Goal: Task Accomplishment & Management: Manage account settings

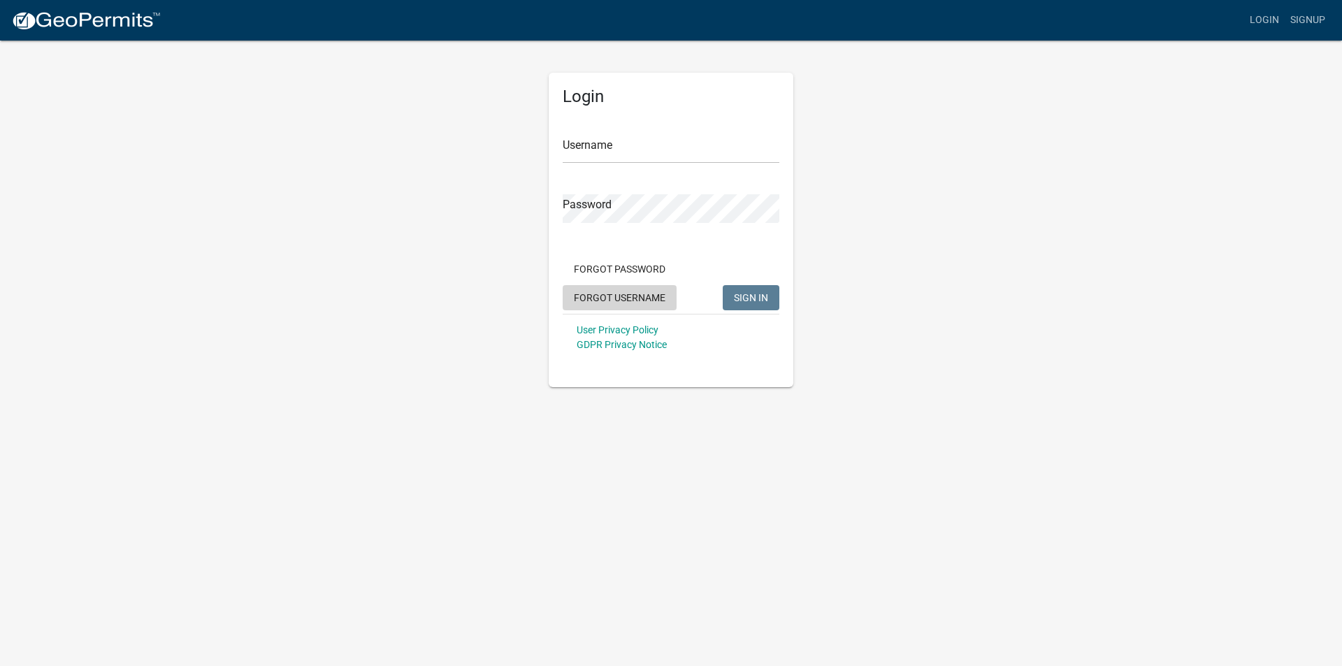
click at [617, 299] on button "Forgot Username" at bounding box center [620, 297] width 114 height 25
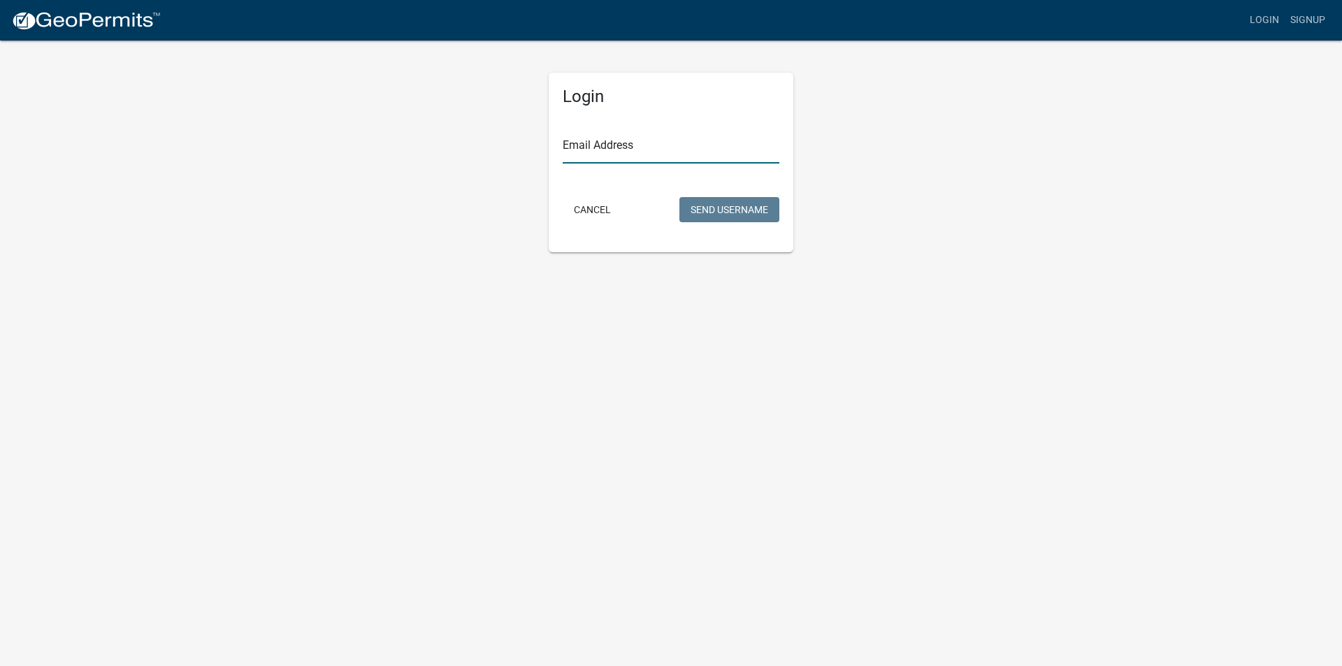
click at [607, 136] on input "Email Address" at bounding box center [671, 149] width 217 height 29
type input "[PERSON_NAME][EMAIL_ADDRESS][DOMAIN_NAME]"
click at [739, 209] on button "Send Username" at bounding box center [729, 209] width 100 height 25
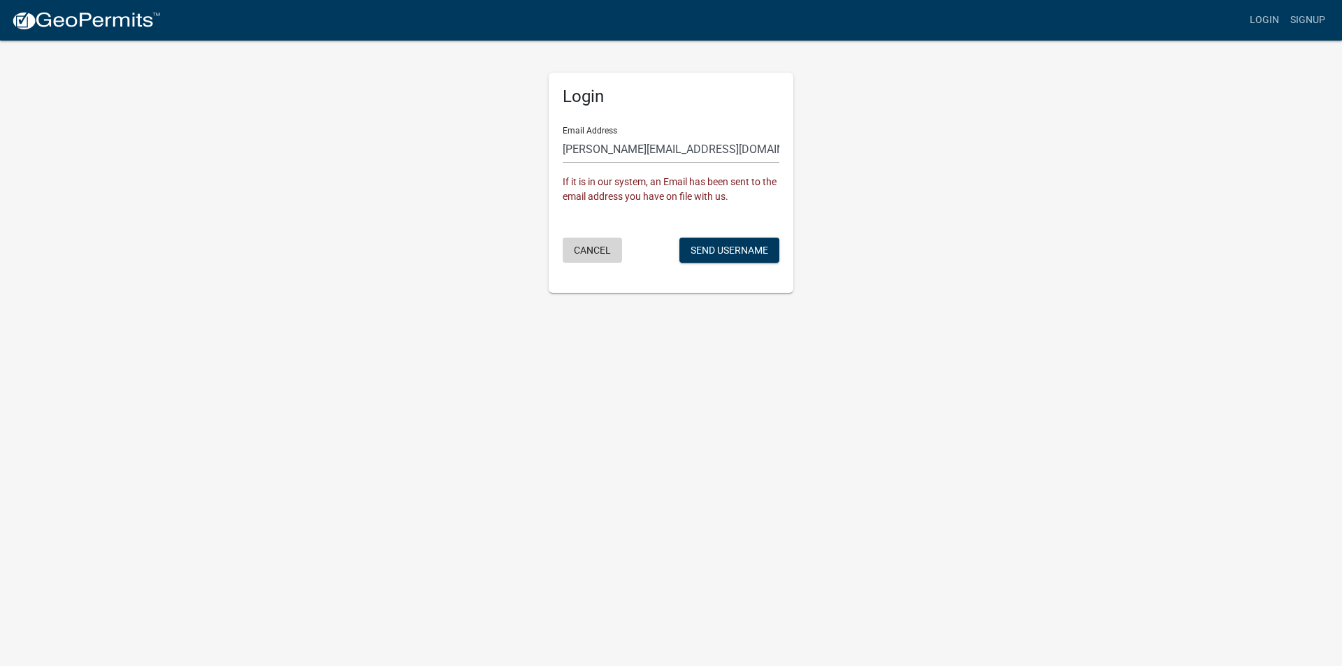
click at [599, 249] on button "Cancel" at bounding box center [592, 250] width 59 height 25
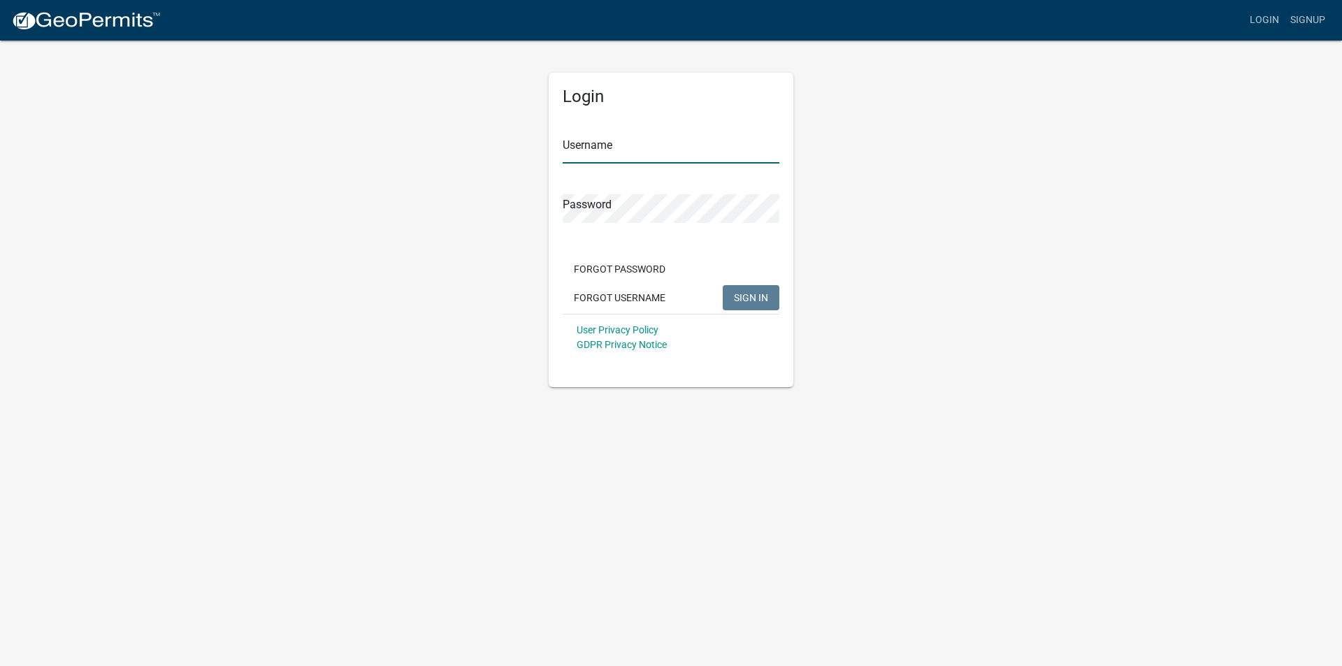
click at [586, 150] on input "Username" at bounding box center [671, 149] width 217 height 29
type input "[PERSON_NAME][EMAIL_ADDRESS][DOMAIN_NAME]"
click at [723, 285] on button "SIGN IN" at bounding box center [751, 297] width 57 height 25
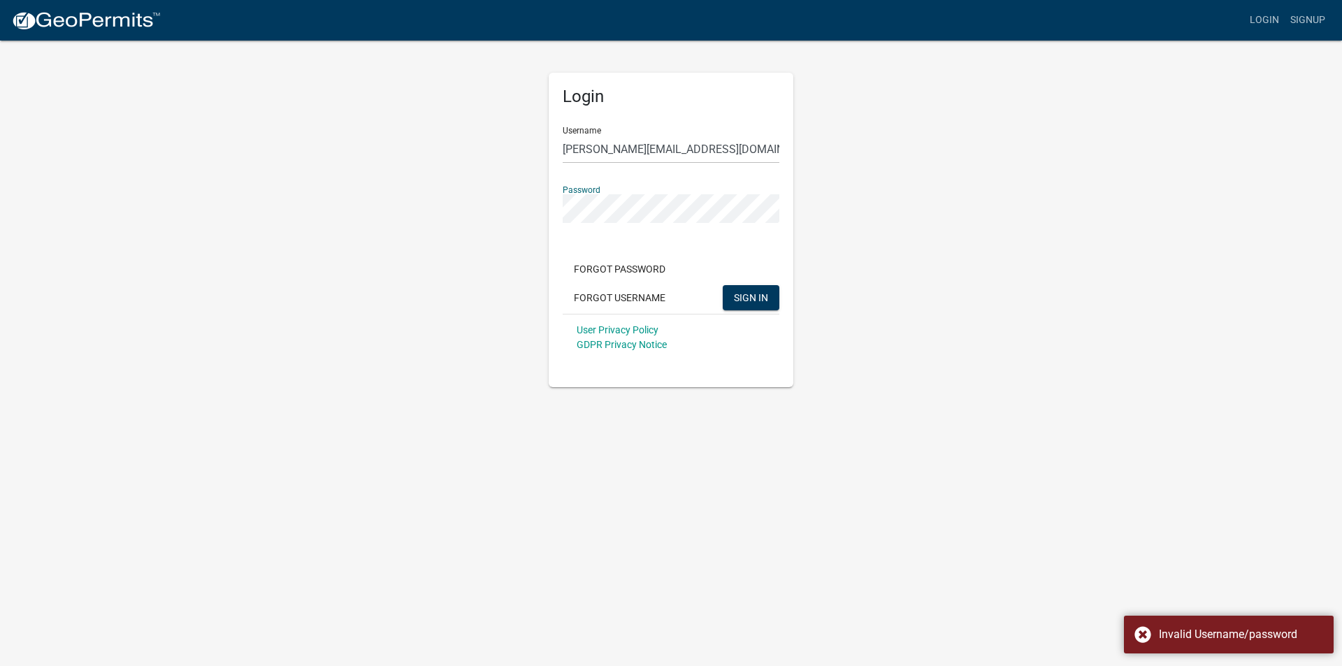
click at [384, 252] on div "Login Username [PERSON_NAME][EMAIL_ADDRESS][DOMAIN_NAME] Password Forgot Passwo…" at bounding box center [671, 213] width 797 height 348
click at [723, 285] on button "SIGN IN" at bounding box center [751, 297] width 57 height 25
click at [359, 231] on div "Login Username [PERSON_NAME][EMAIL_ADDRESS][DOMAIN_NAME] Password Forgot Passwo…" at bounding box center [671, 213] width 797 height 348
click at [723, 285] on button "SIGN IN" at bounding box center [751, 297] width 57 height 25
click at [619, 267] on button "Forgot Password" at bounding box center [620, 269] width 114 height 25
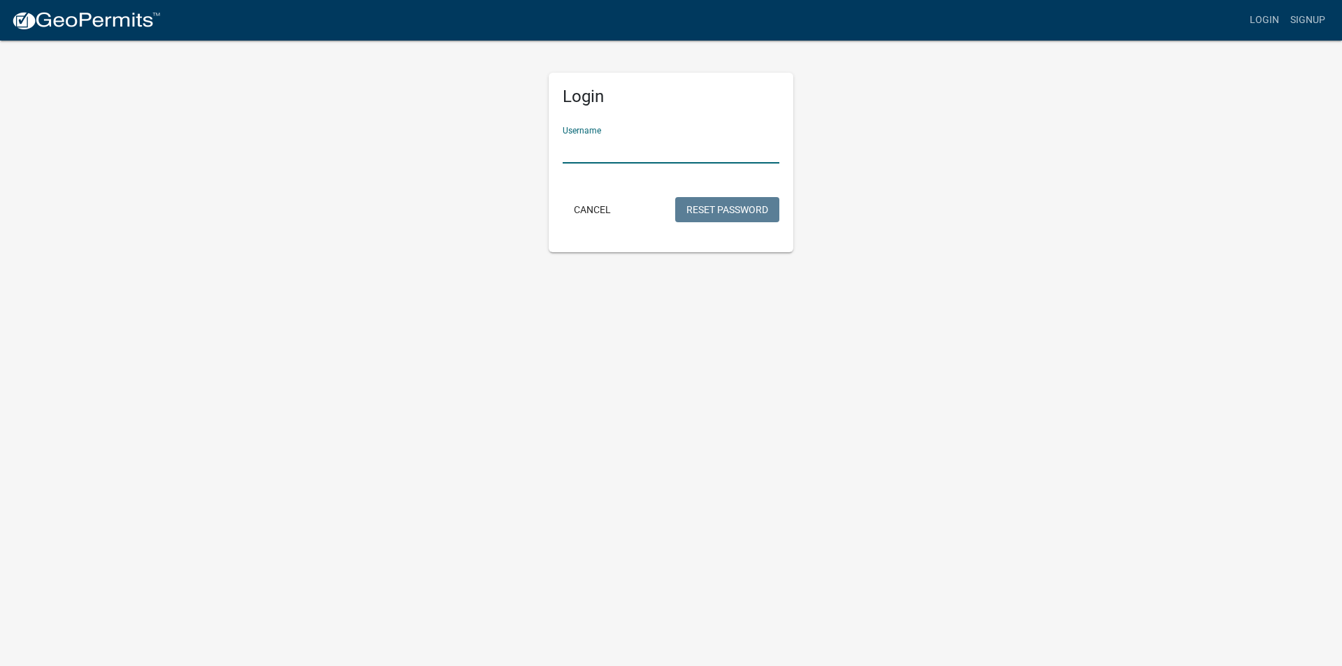
click at [612, 148] on input "Username" at bounding box center [671, 149] width 217 height 29
type input "[PERSON_NAME][EMAIL_ADDRESS][DOMAIN_NAME]"
click at [708, 208] on button "Reset Password" at bounding box center [727, 209] width 104 height 25
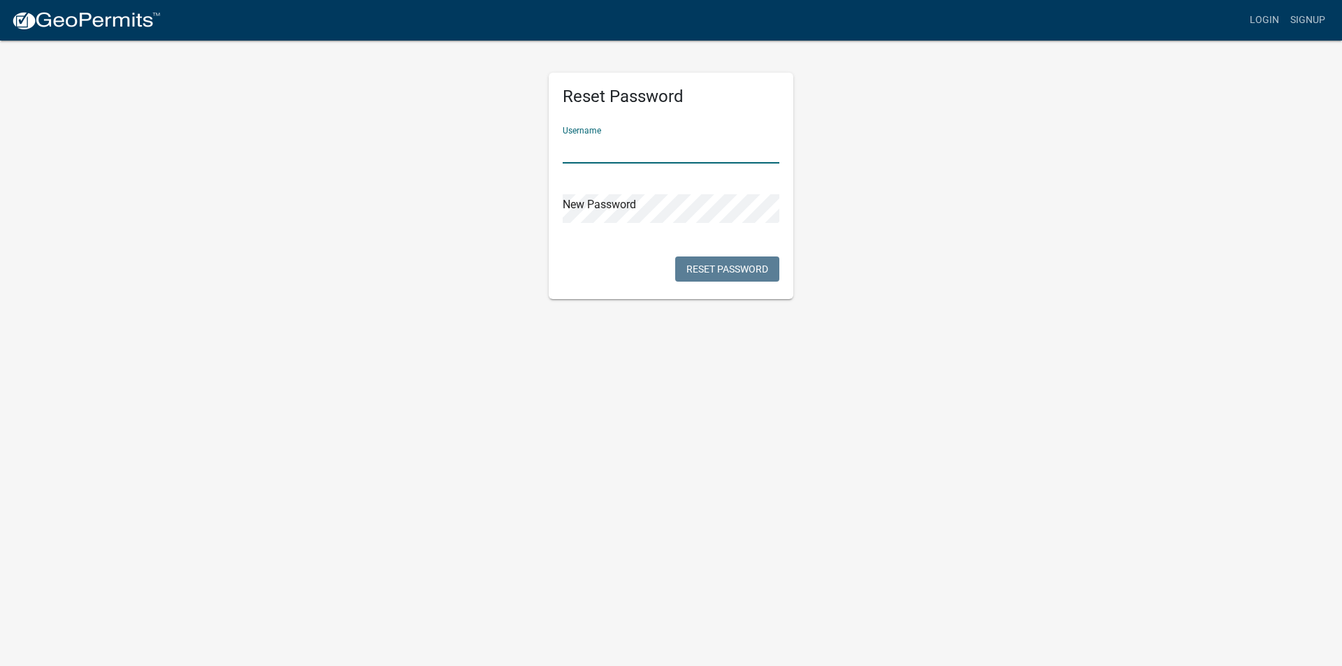
click at [594, 152] on input "text" at bounding box center [671, 149] width 217 height 29
type input "[PERSON_NAME][EMAIL_ADDRESS][DOMAIN_NAME]"
click at [742, 275] on button "Reset Password" at bounding box center [727, 269] width 104 height 25
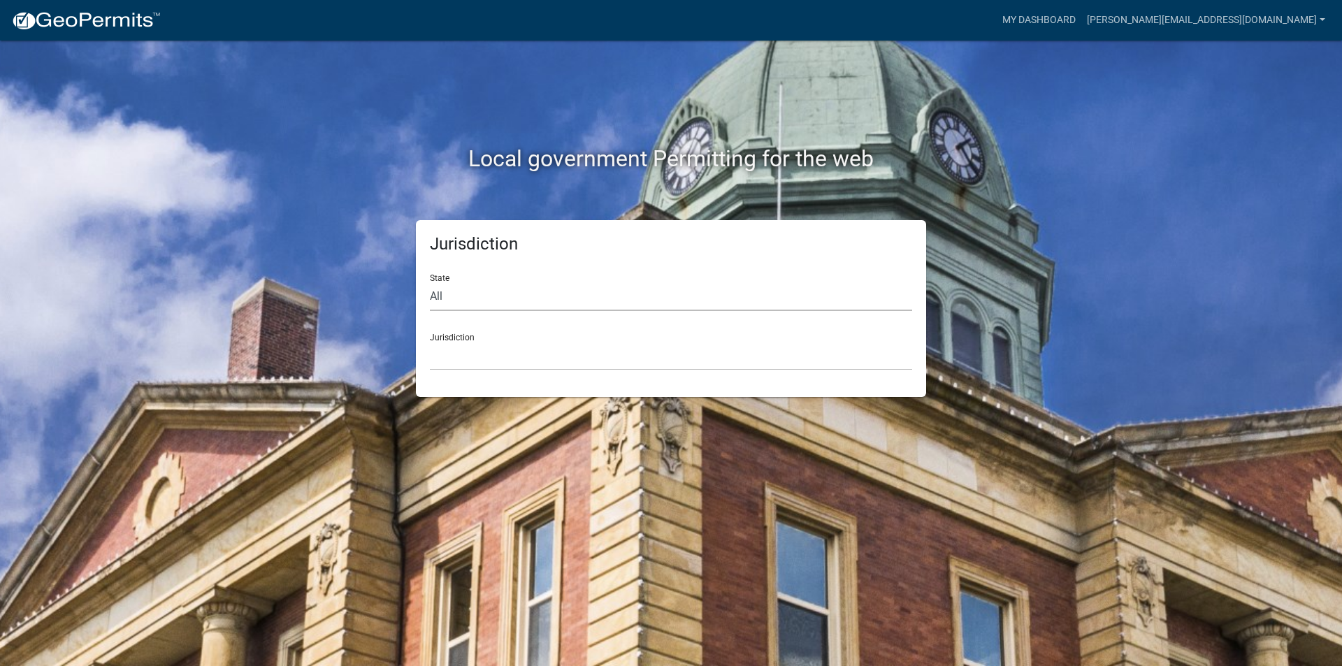
drag, startPoint x: 572, startPoint y: 283, endPoint x: 532, endPoint y: 298, distance: 42.5
click at [572, 283] on select "All Colorado Georgia Indiana Iowa Kansas Minnesota Ohio South Carolina Wisconsin" at bounding box center [671, 296] width 482 height 29
select select "Georgia"
click at [430, 282] on select "All Colorado Georgia Indiana Iowa Kansas Minnesota Ohio South Carolina Wisconsin" at bounding box center [671, 296] width 482 height 29
click at [488, 354] on select "Carroll County, Georgia Cook County, Georgia Crawford County, Georgia Gilmer Co…" at bounding box center [671, 356] width 482 height 29
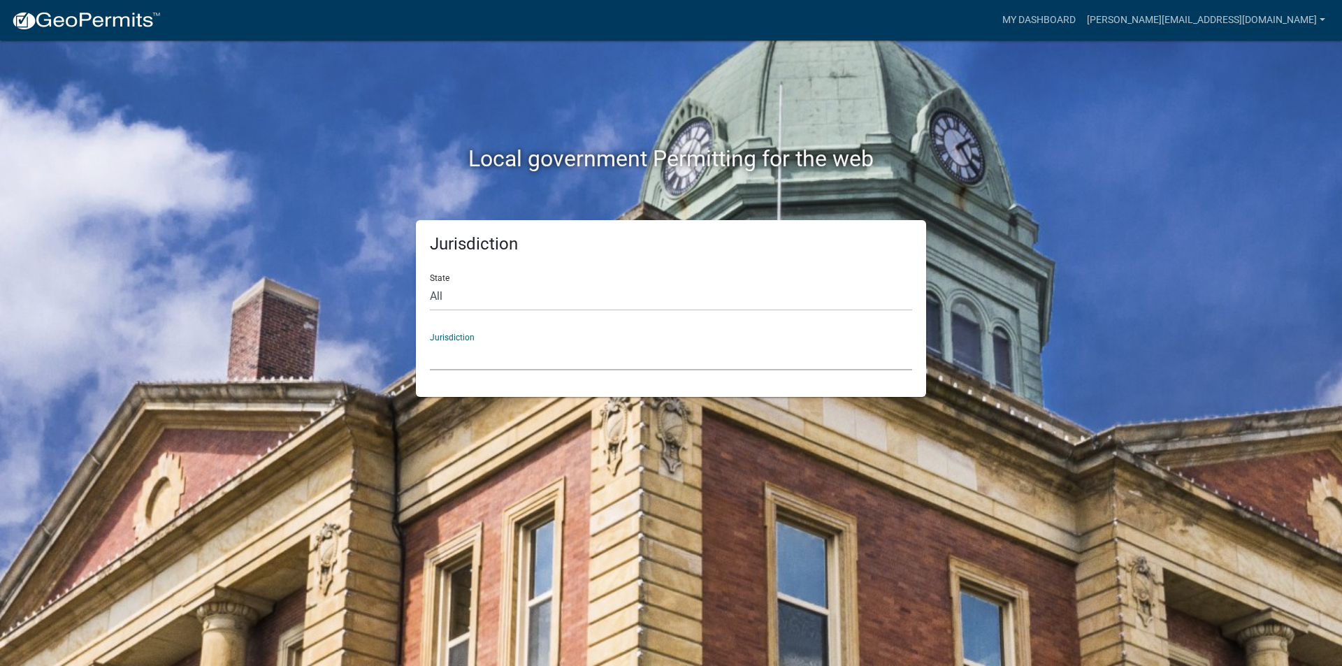
click at [690, 336] on div "Jurisdiction Carroll County, Georgia Cook County, Georgia Crawford County, Geor…" at bounding box center [671, 346] width 482 height 48
click at [505, 362] on select "Carroll County, Georgia Cook County, Georgia Crawford County, Georgia Gilmer Co…" at bounding box center [671, 356] width 482 height 29
click at [664, 246] on h5 "Jurisdiction" at bounding box center [671, 244] width 482 height 20
click at [467, 340] on div "Jurisdiction Carroll County, Georgia Cook County, Georgia Crawford County, Geor…" at bounding box center [671, 346] width 482 height 48
click at [468, 340] on div "Jurisdiction Carroll County, Georgia Cook County, Georgia Crawford County, Geor…" at bounding box center [671, 346] width 482 height 48
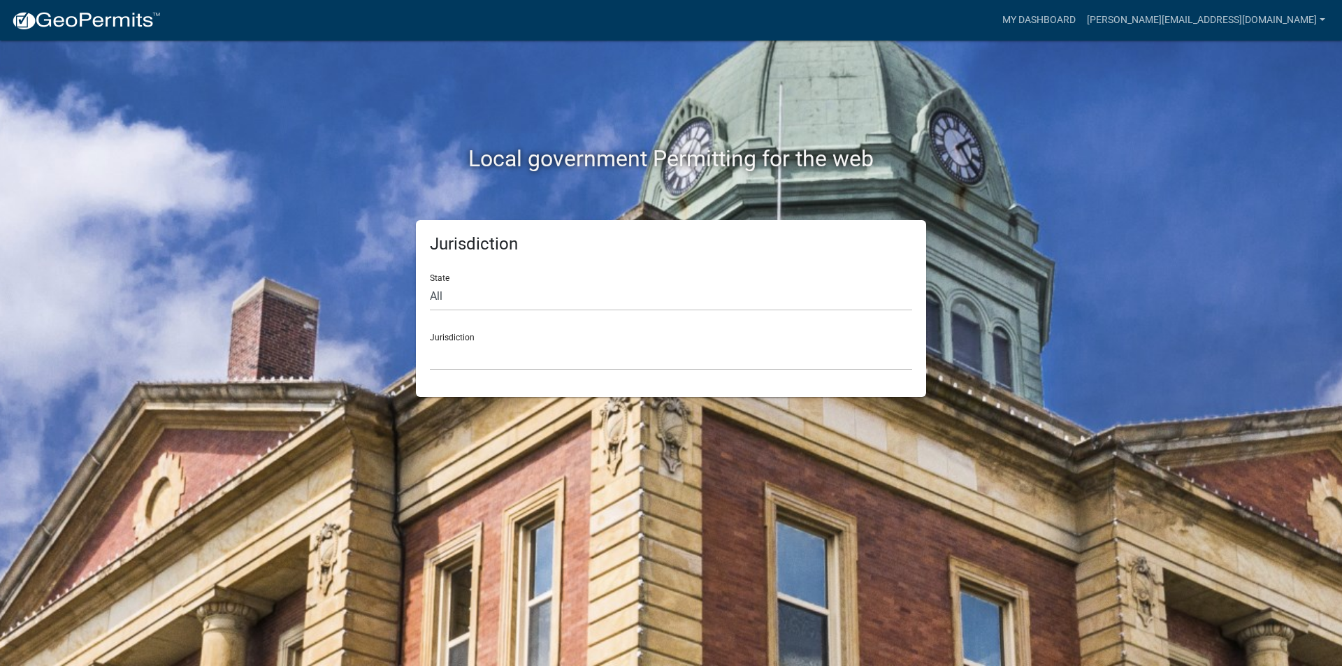
click at [464, 333] on div "Jurisdiction Carroll County, Georgia Cook County, Georgia Crawford County, Geor…" at bounding box center [671, 346] width 482 height 48
click at [518, 282] on select "All Colorado Georgia Indiana Iowa Kansas Minnesota Ohio South Carolina Wisconsin" at bounding box center [671, 296] width 482 height 29
click at [430, 282] on select "All Colorado Georgia Indiana Iowa Kansas Minnesota Ohio South Carolina Wisconsin" at bounding box center [671, 296] width 482 height 29
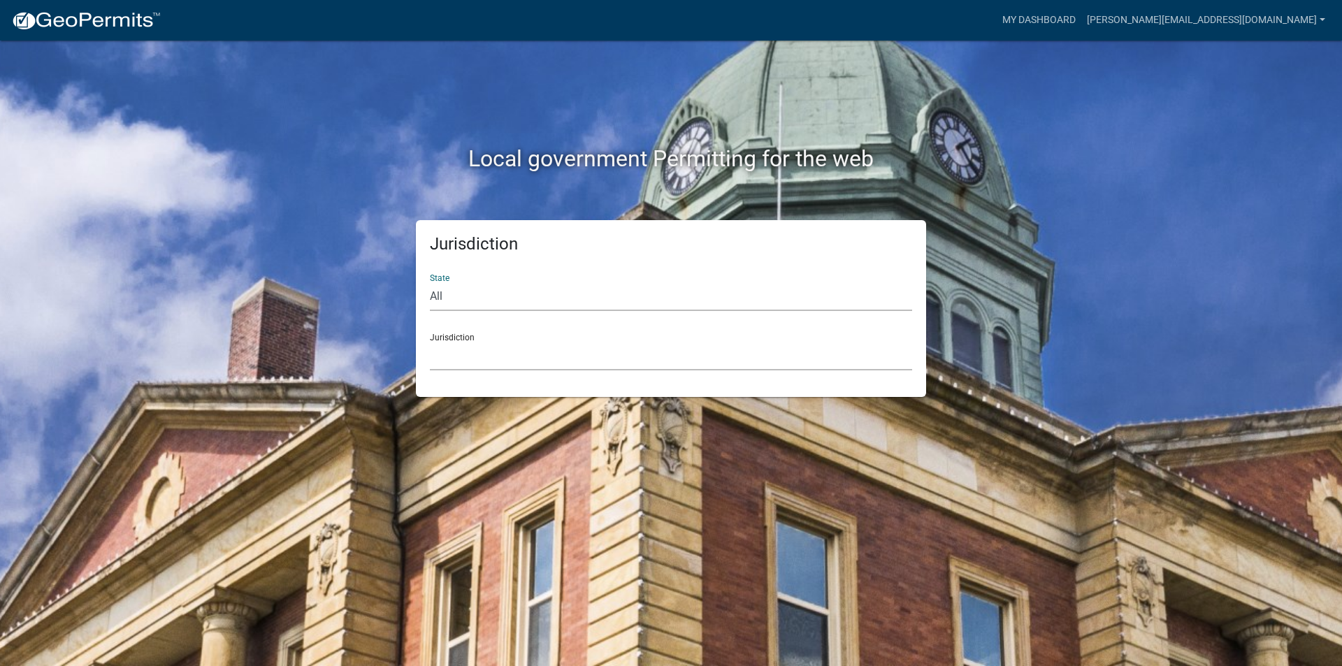
click at [478, 359] on select "Carroll County, Georgia Cook County, Georgia Crawford County, Georgia Gilmer Co…" at bounding box center [671, 356] width 482 height 29
click at [374, 217] on div "Local government Permitting for the web" at bounding box center [671, 130] width 797 height 179
drag, startPoint x: 1174, startPoint y: 184, endPoint x: 1167, endPoint y: 175, distance: 11.1
click at [1173, 184] on div "Local government Permitting for the web Jurisdiction State All Colorado Georgia…" at bounding box center [671, 333] width 1342 height 666
click at [1225, 17] on link "[PERSON_NAME][EMAIL_ADDRESS][DOMAIN_NAME]" at bounding box center [1206, 20] width 250 height 27
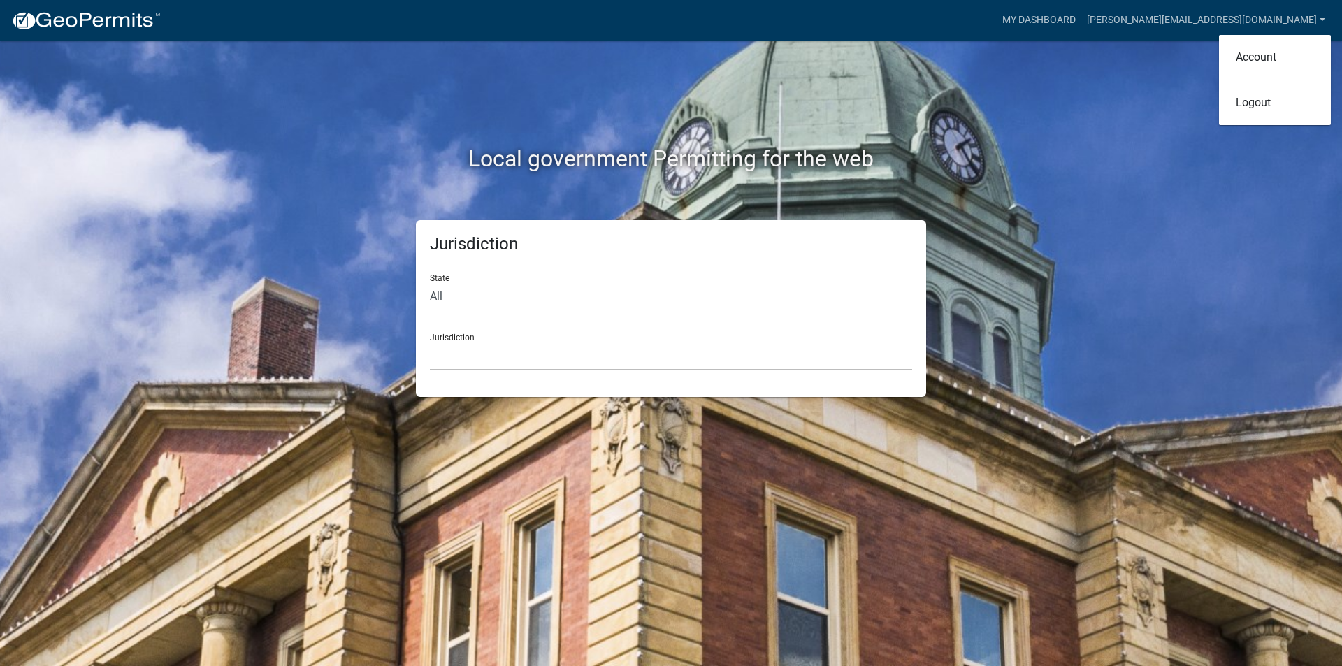
drag, startPoint x: 1130, startPoint y: 82, endPoint x: 1126, endPoint y: 61, distance: 22.1
click at [1129, 80] on div "Local government Permitting for the web Jurisdiction State All Colorado Georgia…" at bounding box center [671, 333] width 1342 height 666
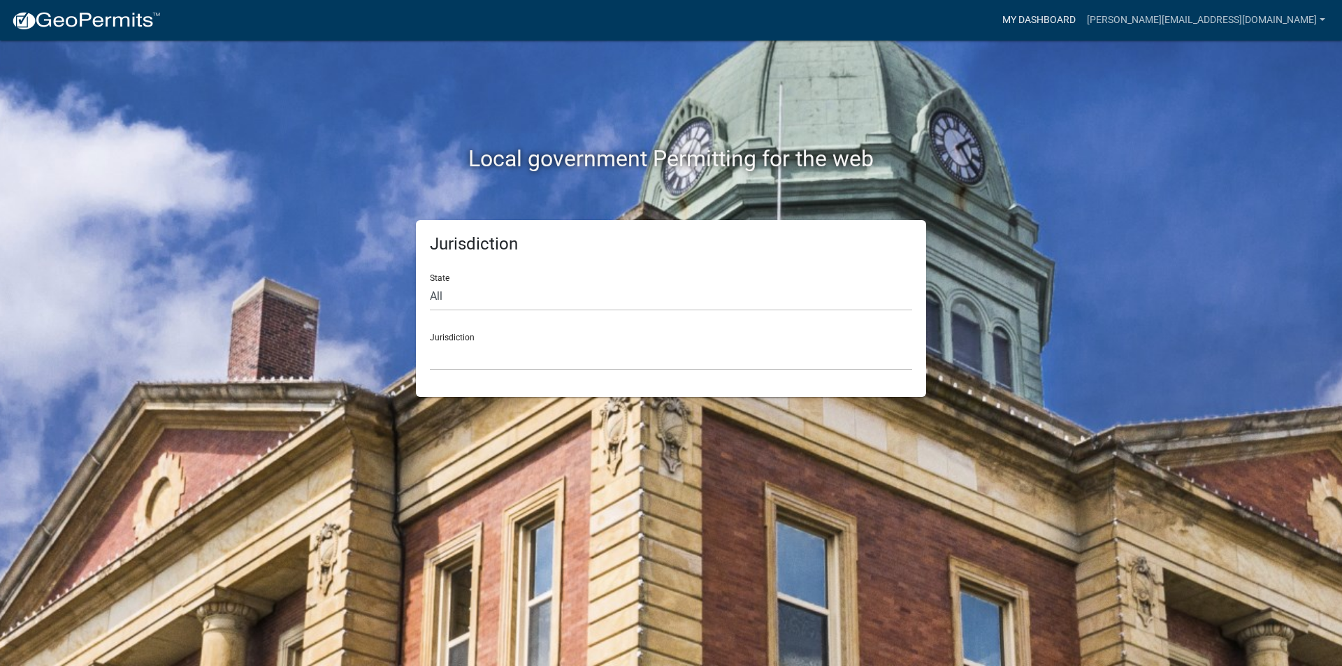
click at [1081, 21] on link "My Dashboard" at bounding box center [1039, 20] width 85 height 27
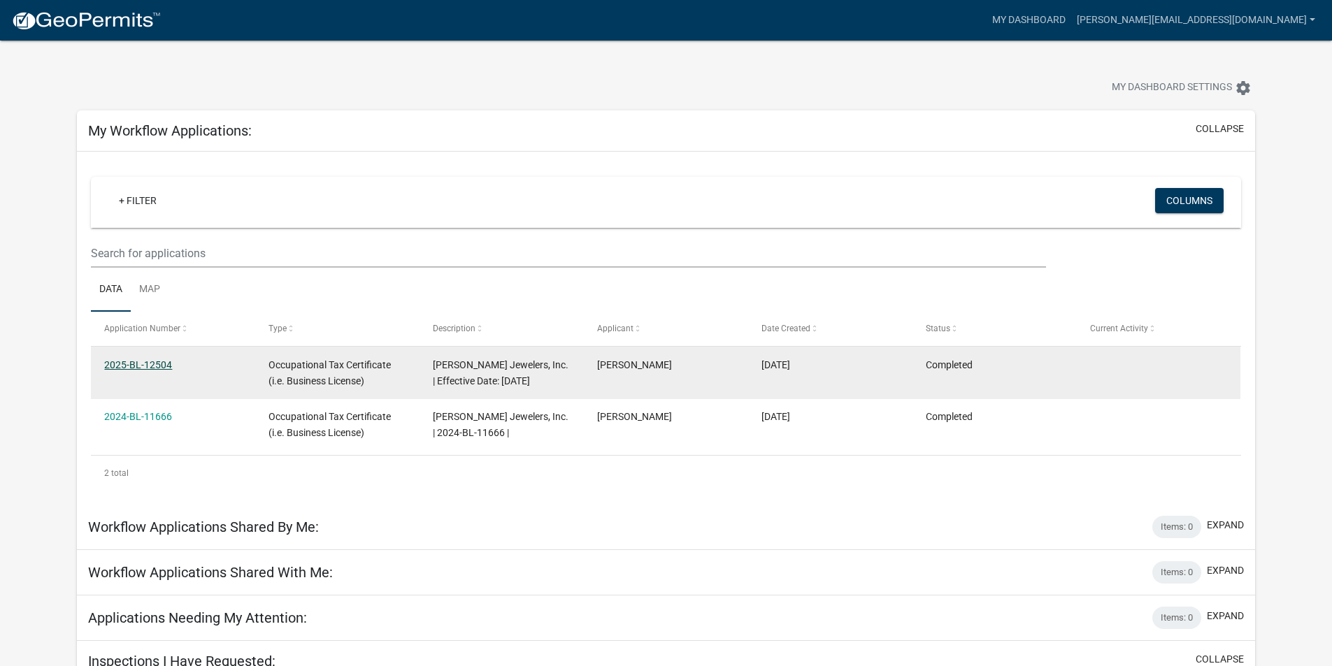
click at [151, 366] on link "2025-BL-12504" at bounding box center [138, 364] width 68 height 11
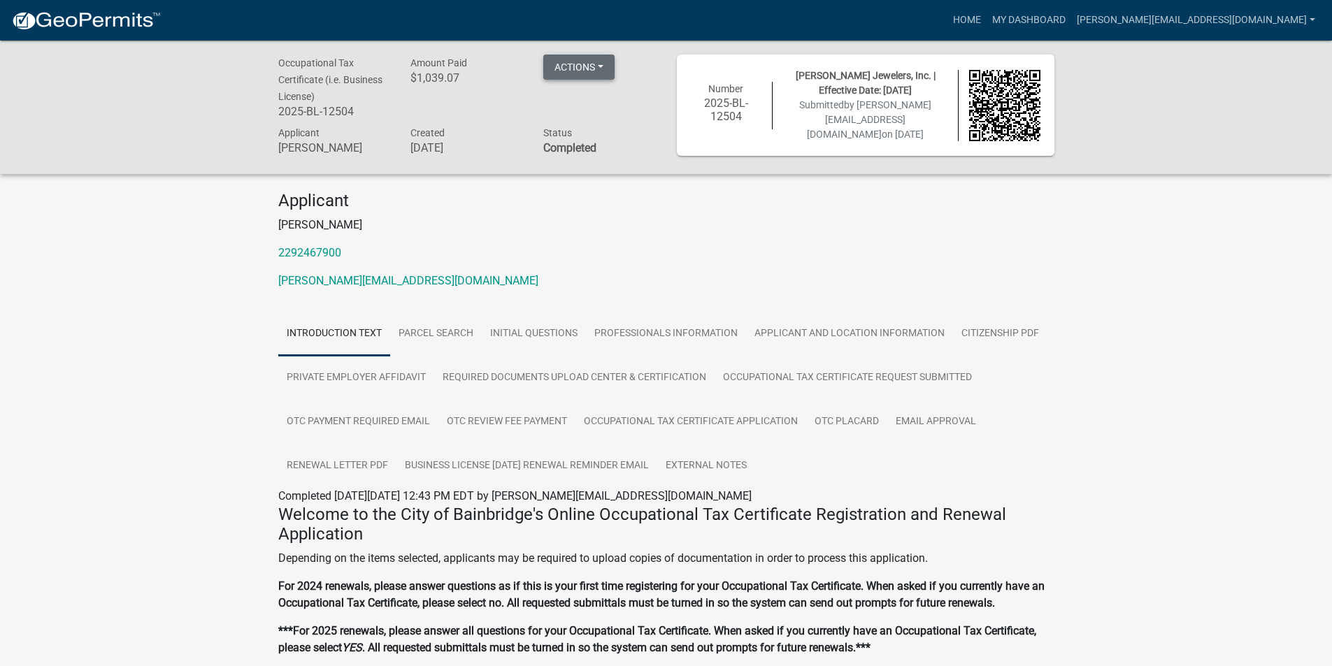
click at [596, 71] on button "Actions" at bounding box center [578, 67] width 71 height 25
click at [584, 170] on link "Renew" at bounding box center [599, 171] width 112 height 34
click at [598, 225] on p "Ronnie Godwin" at bounding box center [666, 225] width 776 height 17
